Goal: Register for event/course

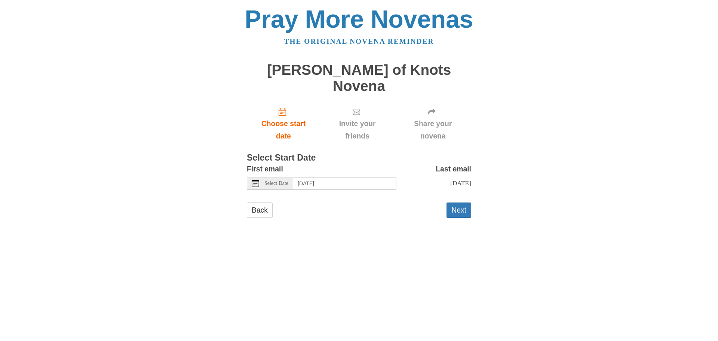
click at [291, 177] on div "Select Date" at bounding box center [270, 183] width 46 height 13
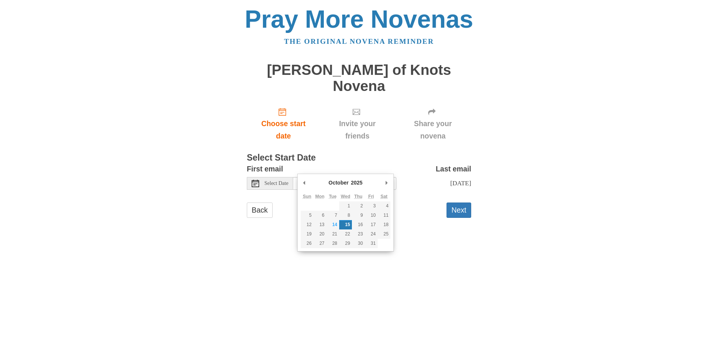
click at [402, 177] on div "Friday, October 24th" at bounding box center [434, 183] width 75 height 12
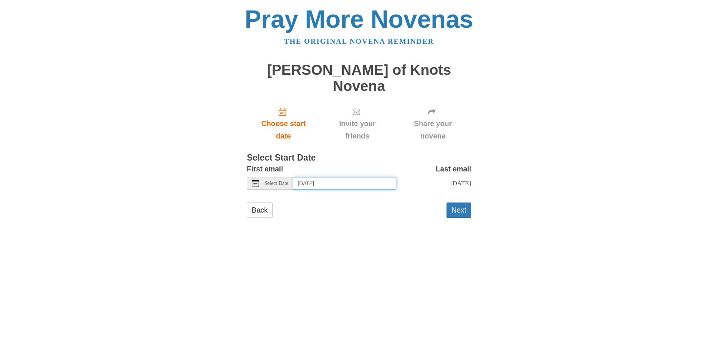
click at [348, 177] on input "Wednesday, October 15th" at bounding box center [344, 183] width 103 height 13
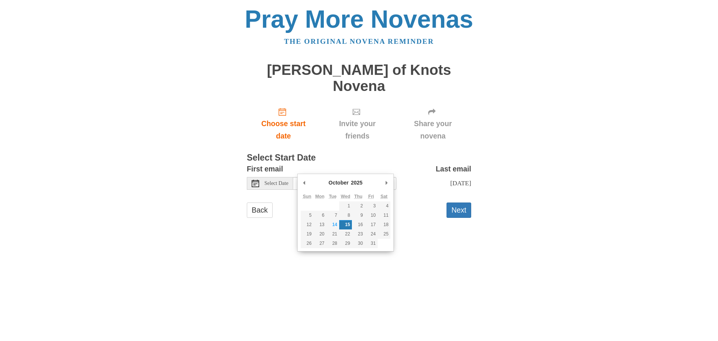
click at [390, 163] on div "First email Select Date Wednesday, October 15th" at bounding box center [322, 176] width 150 height 27
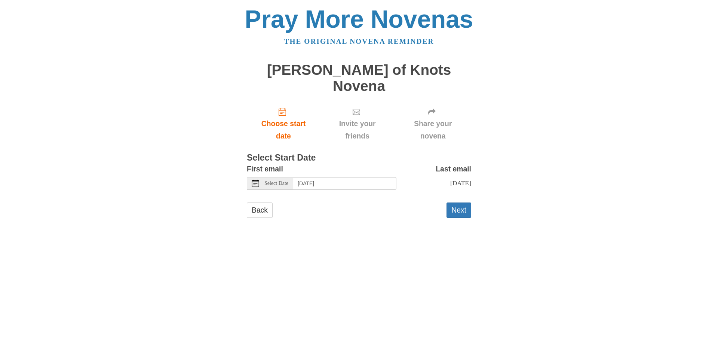
click at [284, 181] on span "Select Date" at bounding box center [277, 183] width 24 height 5
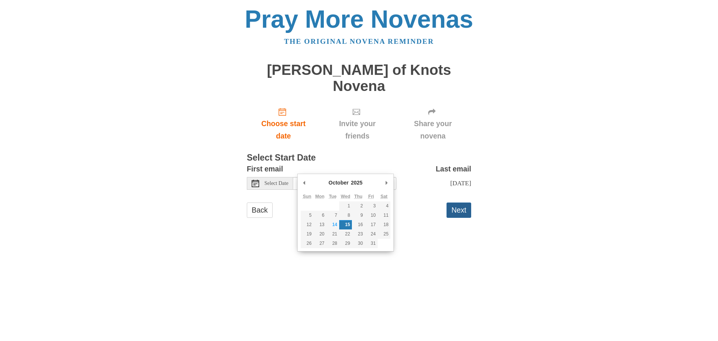
click at [451, 202] on button "Next" at bounding box center [459, 209] width 25 height 15
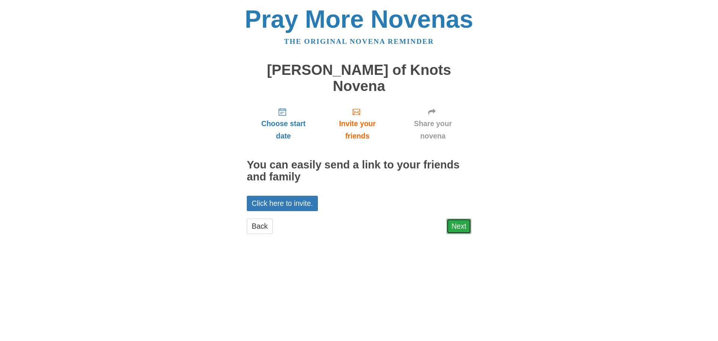
click at [460, 219] on link "Next" at bounding box center [459, 226] width 25 height 15
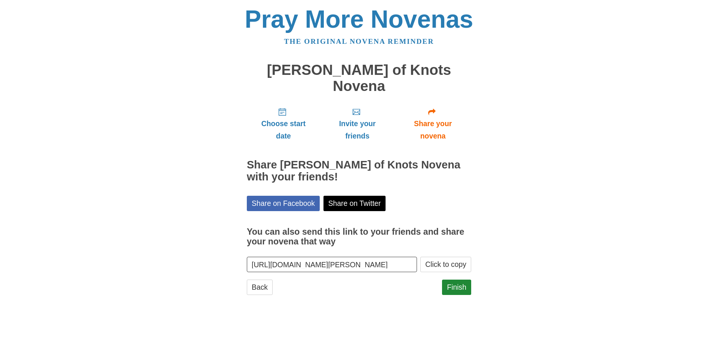
click at [380, 257] on input "https://www.praymorenovenas.com/mary-undoer-knots-novena/1257708" at bounding box center [332, 264] width 170 height 15
